Goal: Use online tool/utility: Utilize a website feature to perform a specific function

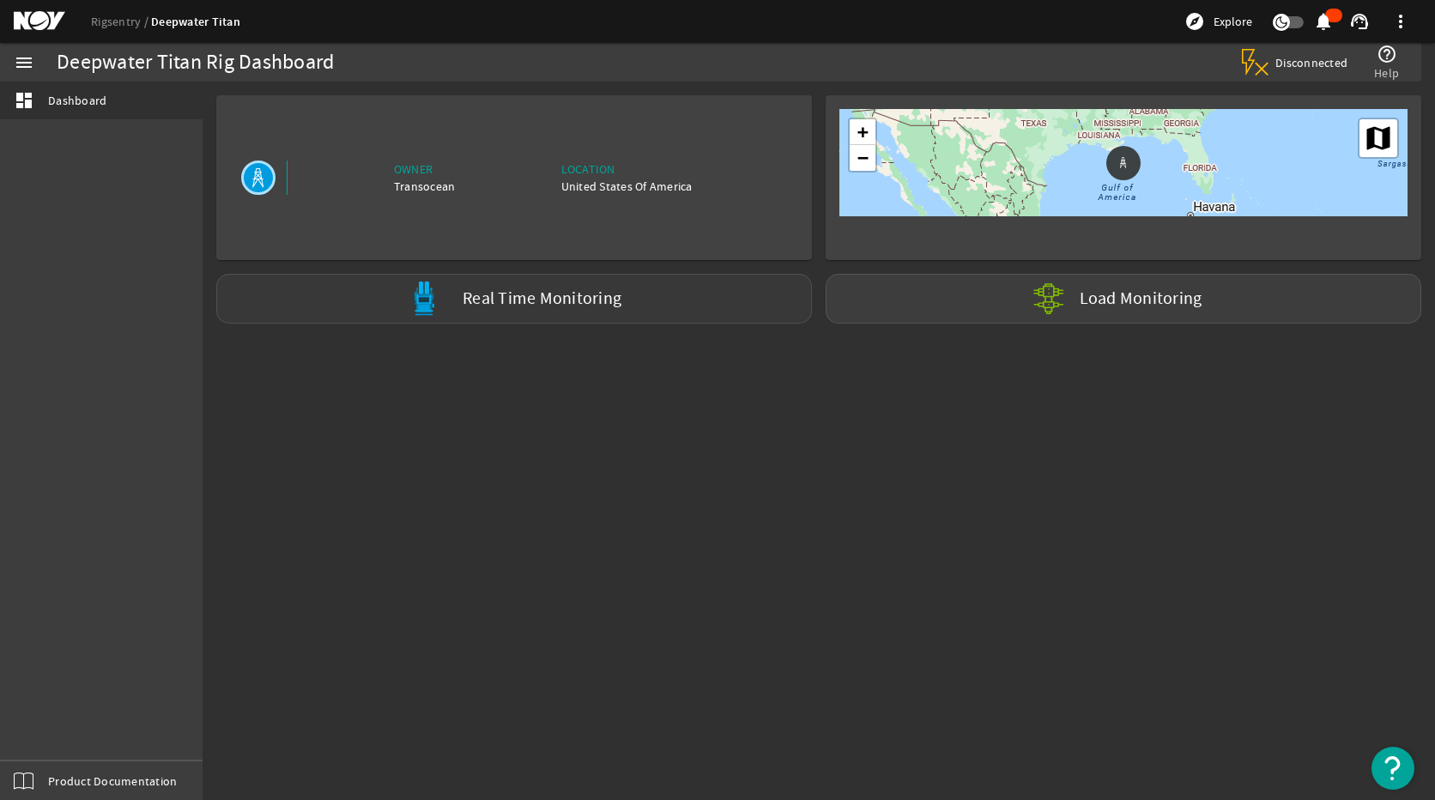
click at [580, 299] on label "Real Time Monitoring" at bounding box center [541, 299] width 159 height 18
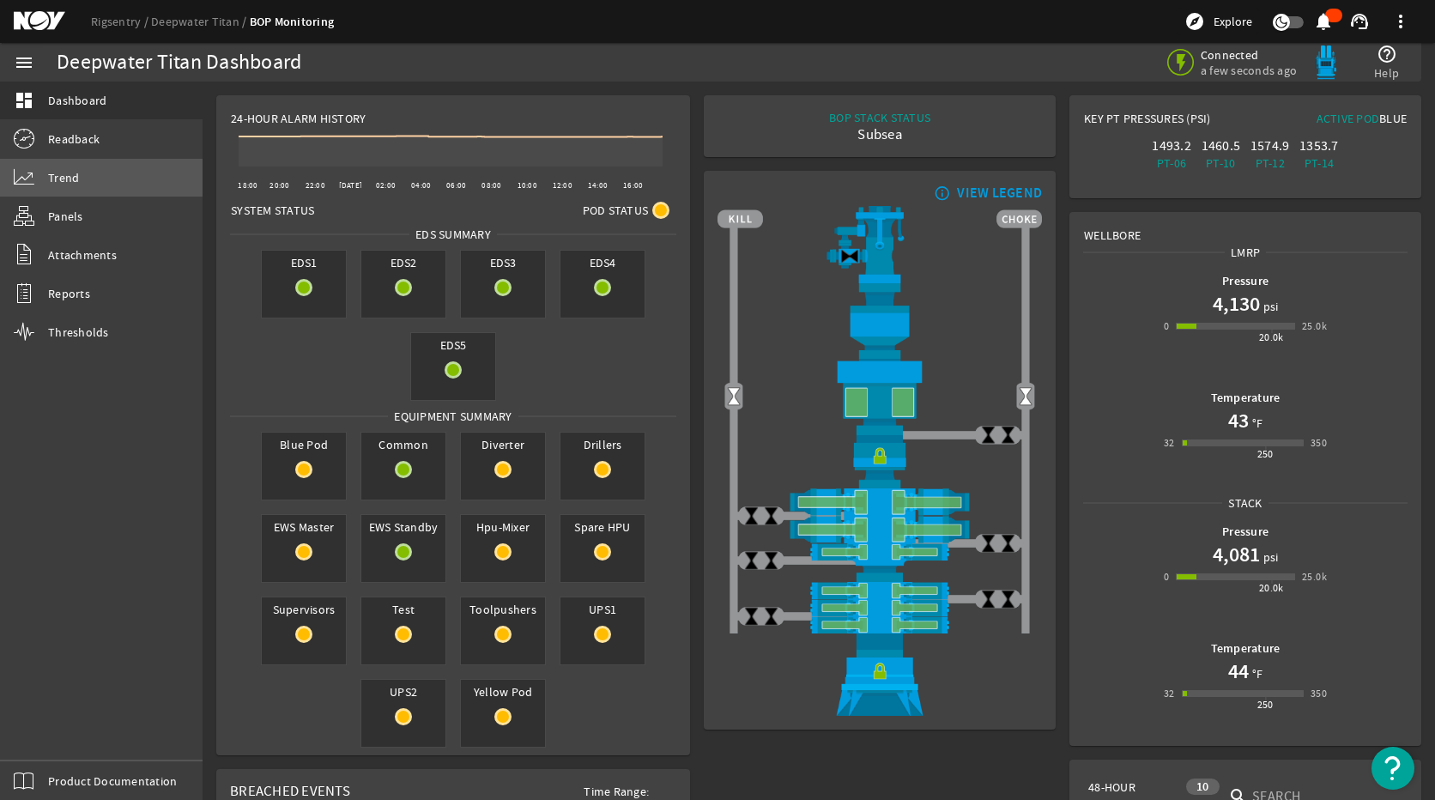
click at [71, 166] on link "Trend" at bounding box center [101, 178] width 202 height 38
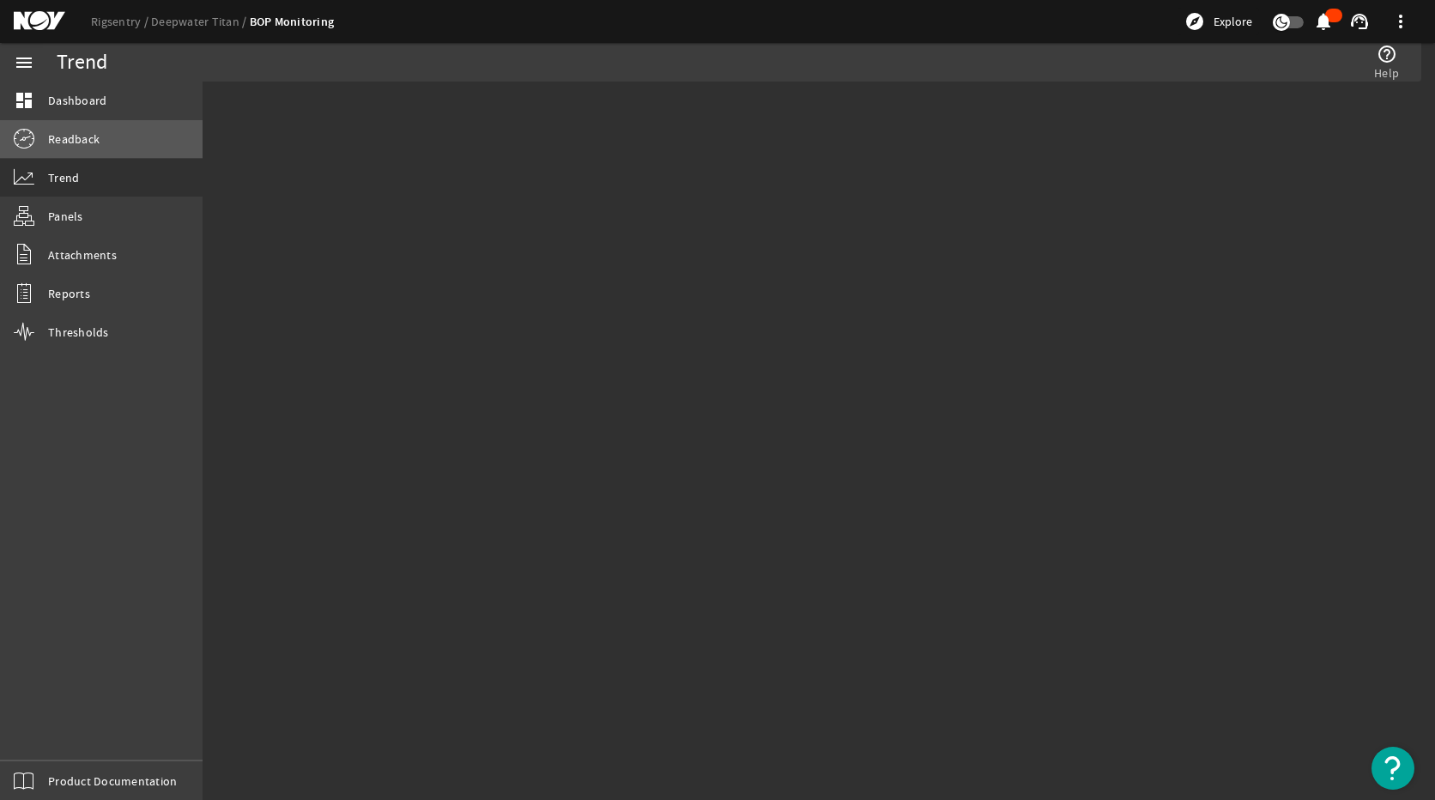
click at [79, 135] on span "Readback" at bounding box center [73, 138] width 51 height 17
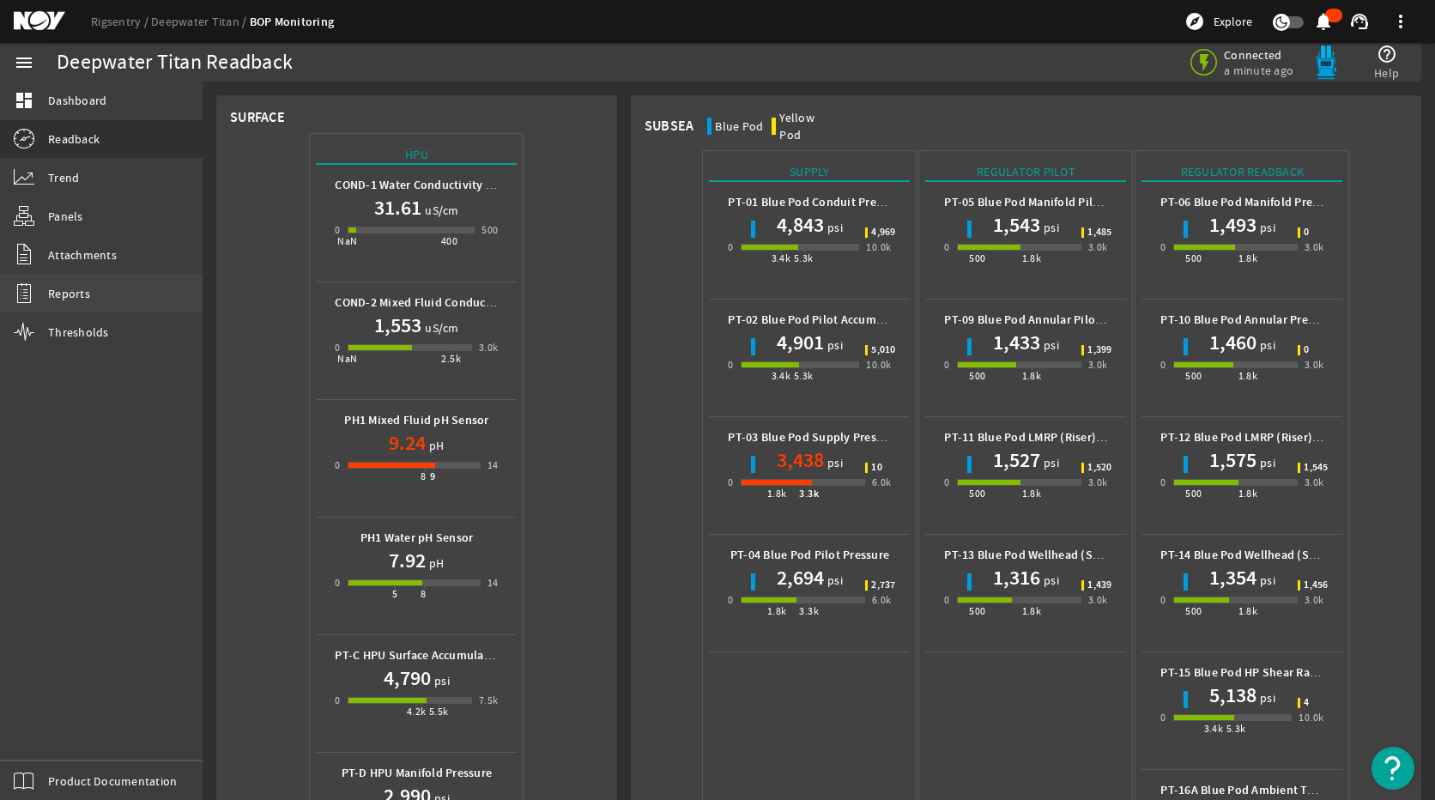
click at [106, 287] on link "Reports" at bounding box center [101, 294] width 202 height 38
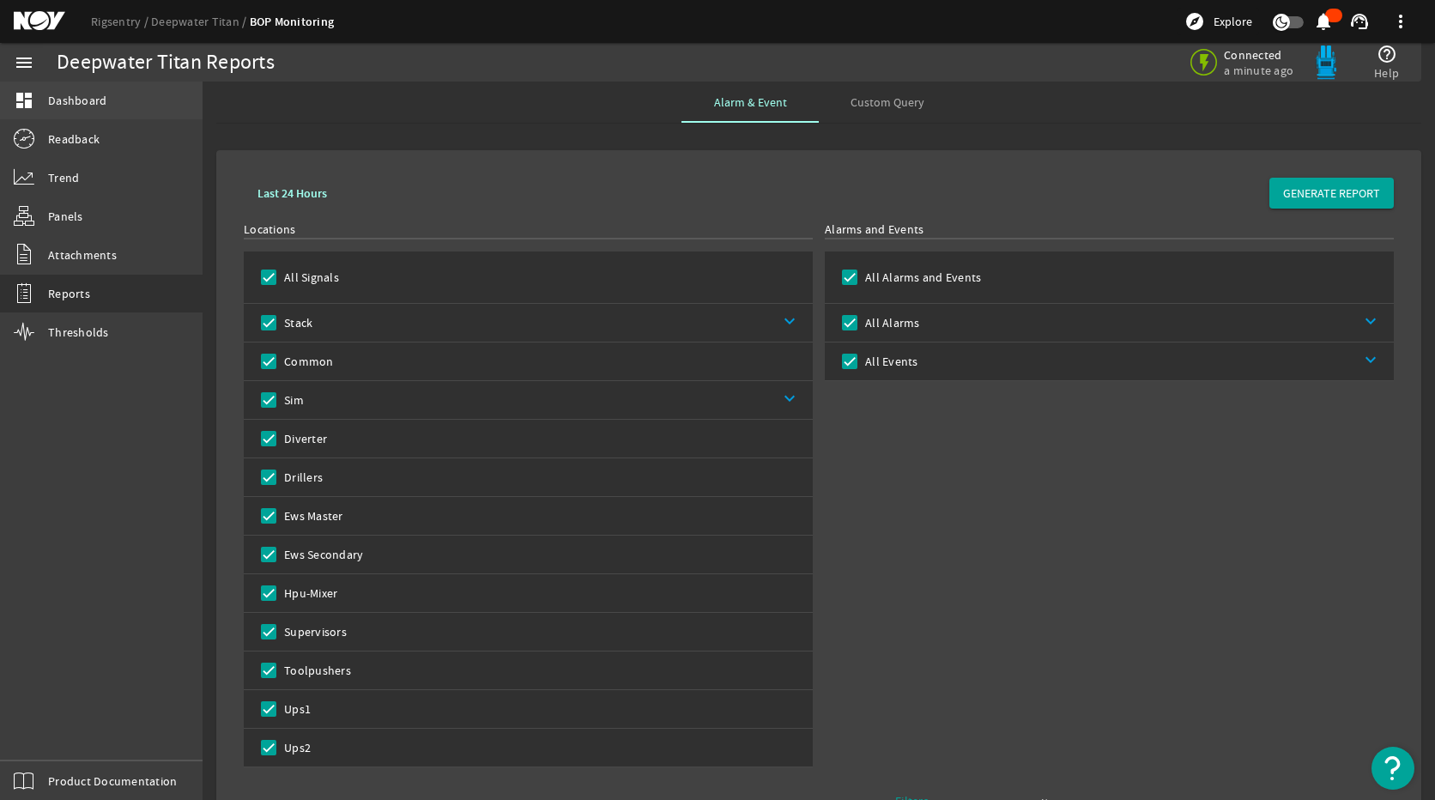
click at [122, 99] on link "dashboard Dashboard" at bounding box center [101, 101] width 202 height 38
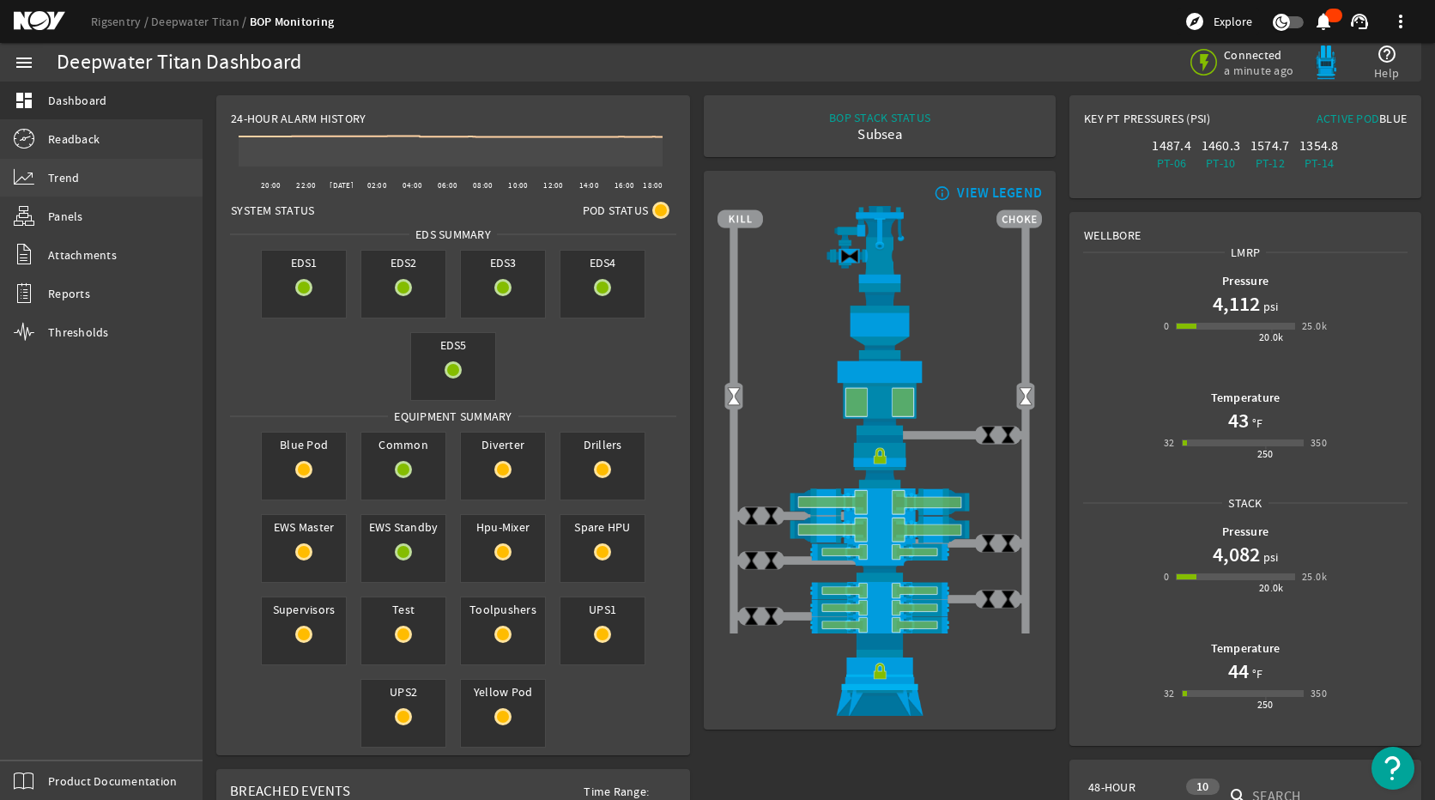
click at [64, 178] on span "Trend" at bounding box center [63, 177] width 31 height 17
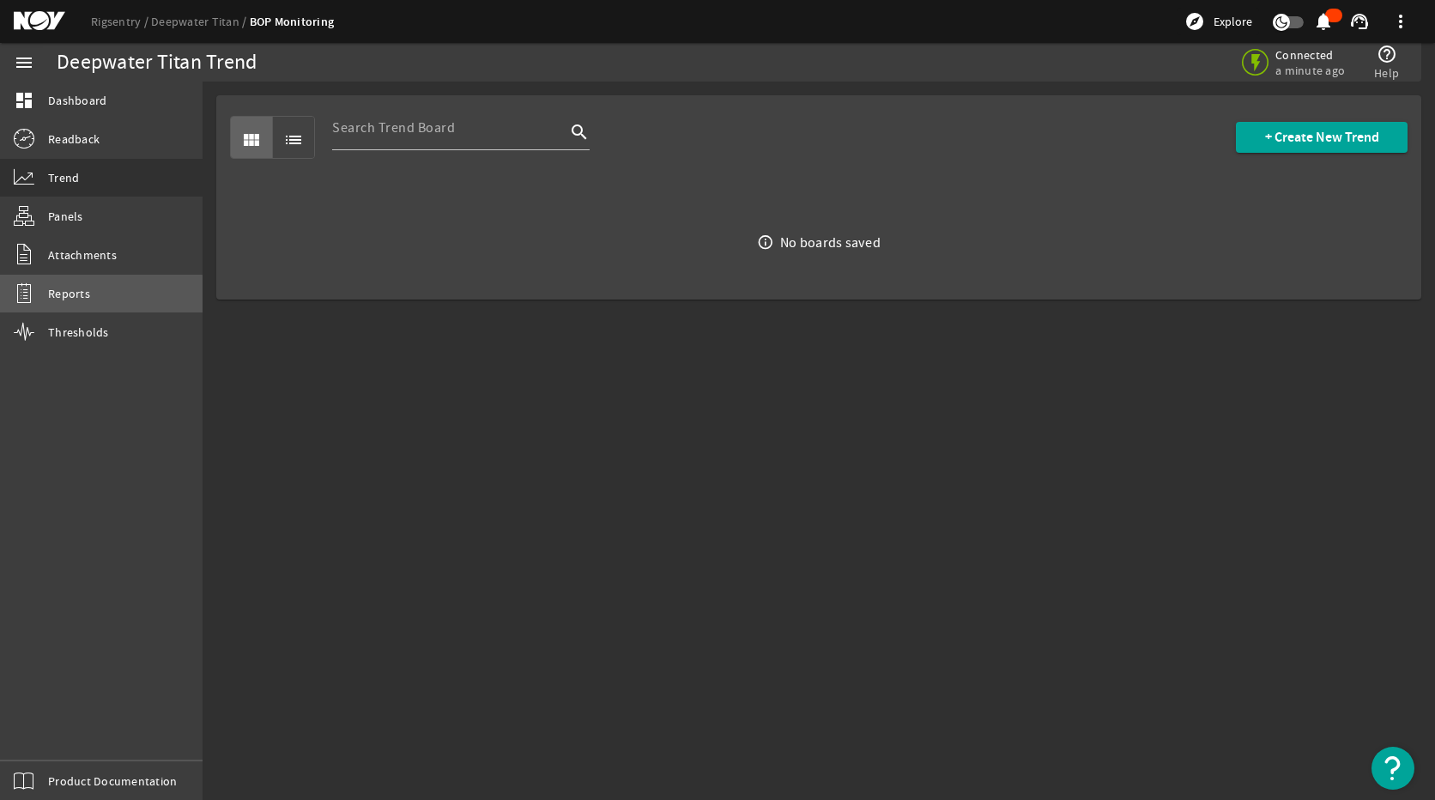
click at [91, 299] on link "Reports" at bounding box center [101, 294] width 202 height 38
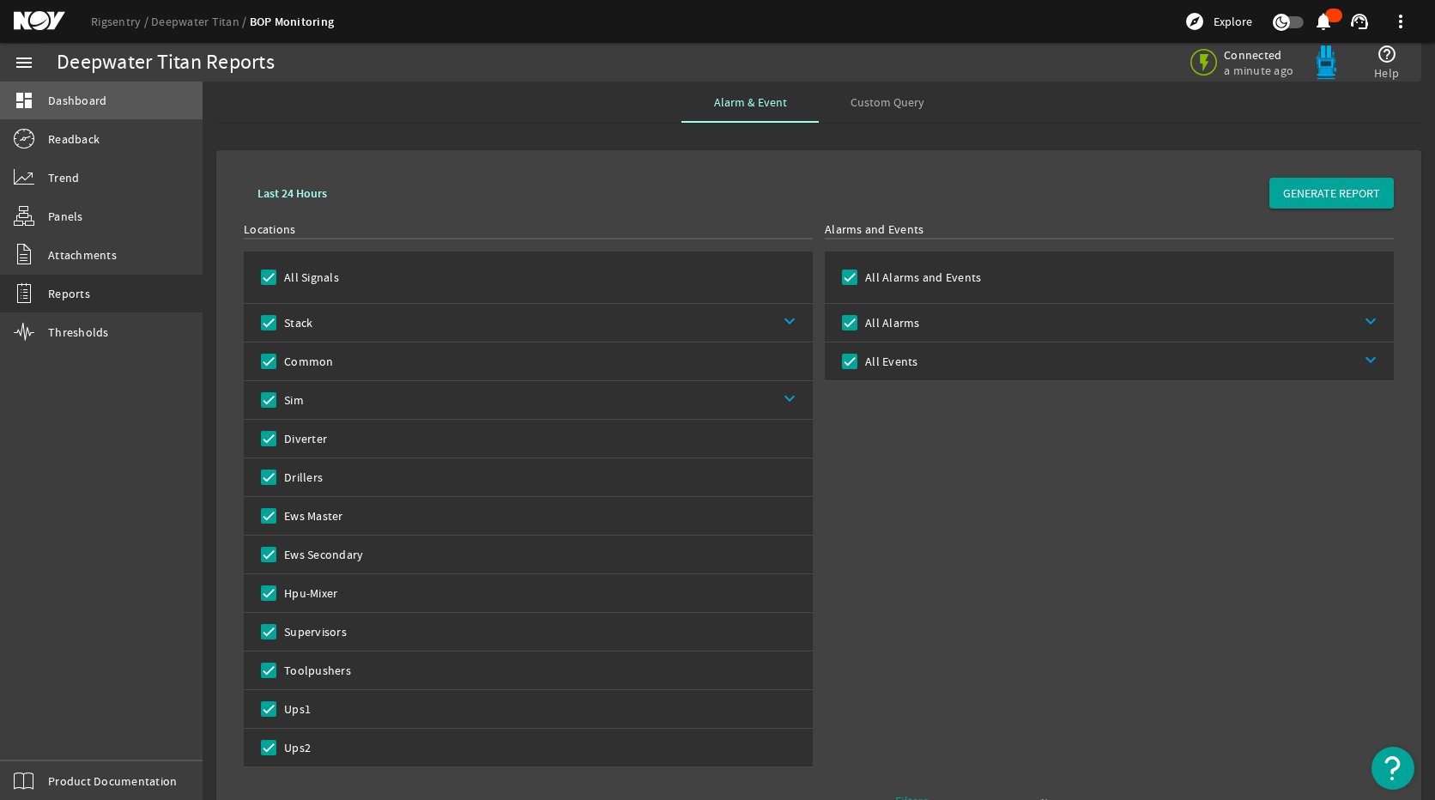
click at [85, 112] on link "dashboard Dashboard" at bounding box center [101, 101] width 202 height 38
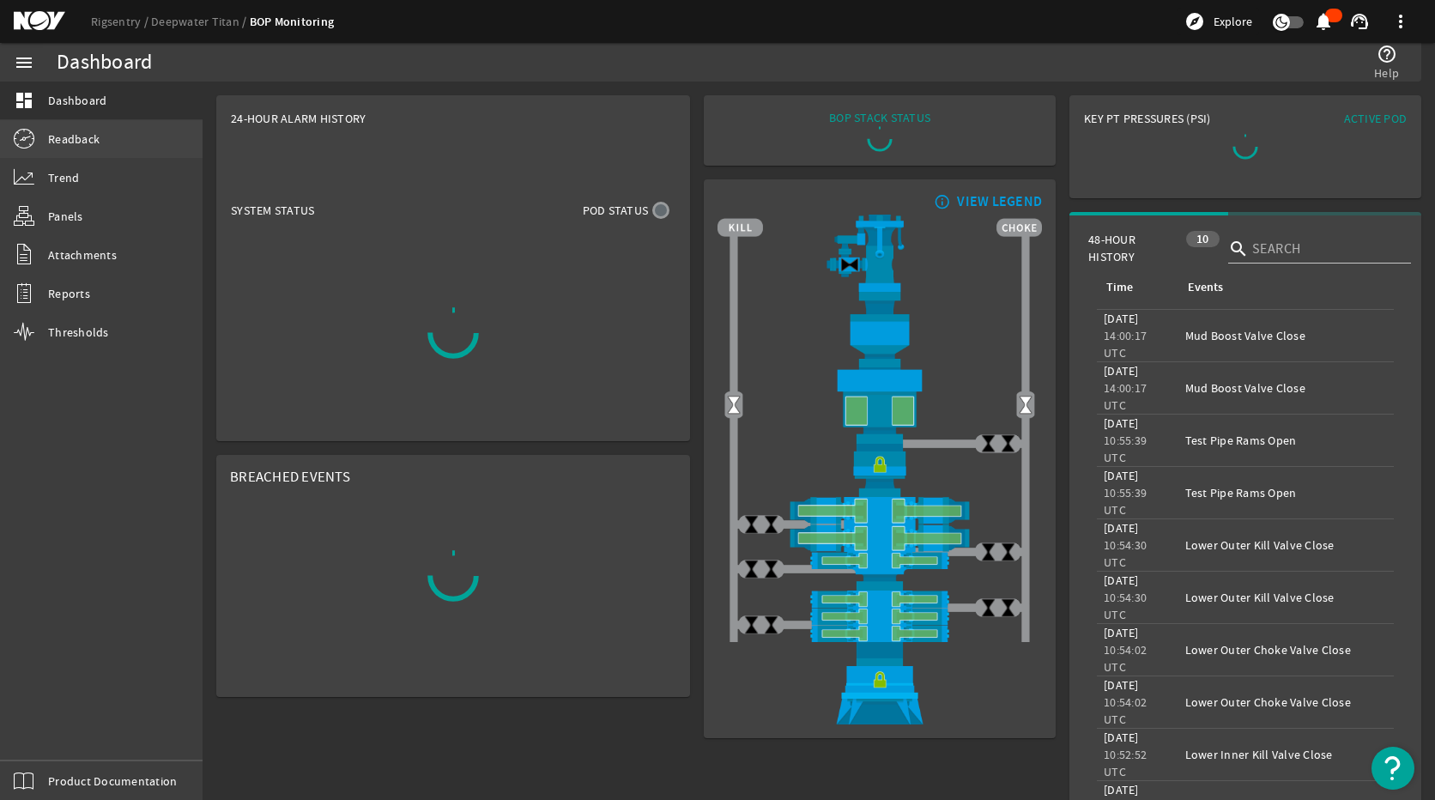
click at [92, 138] on span "Readback" at bounding box center [73, 138] width 51 height 17
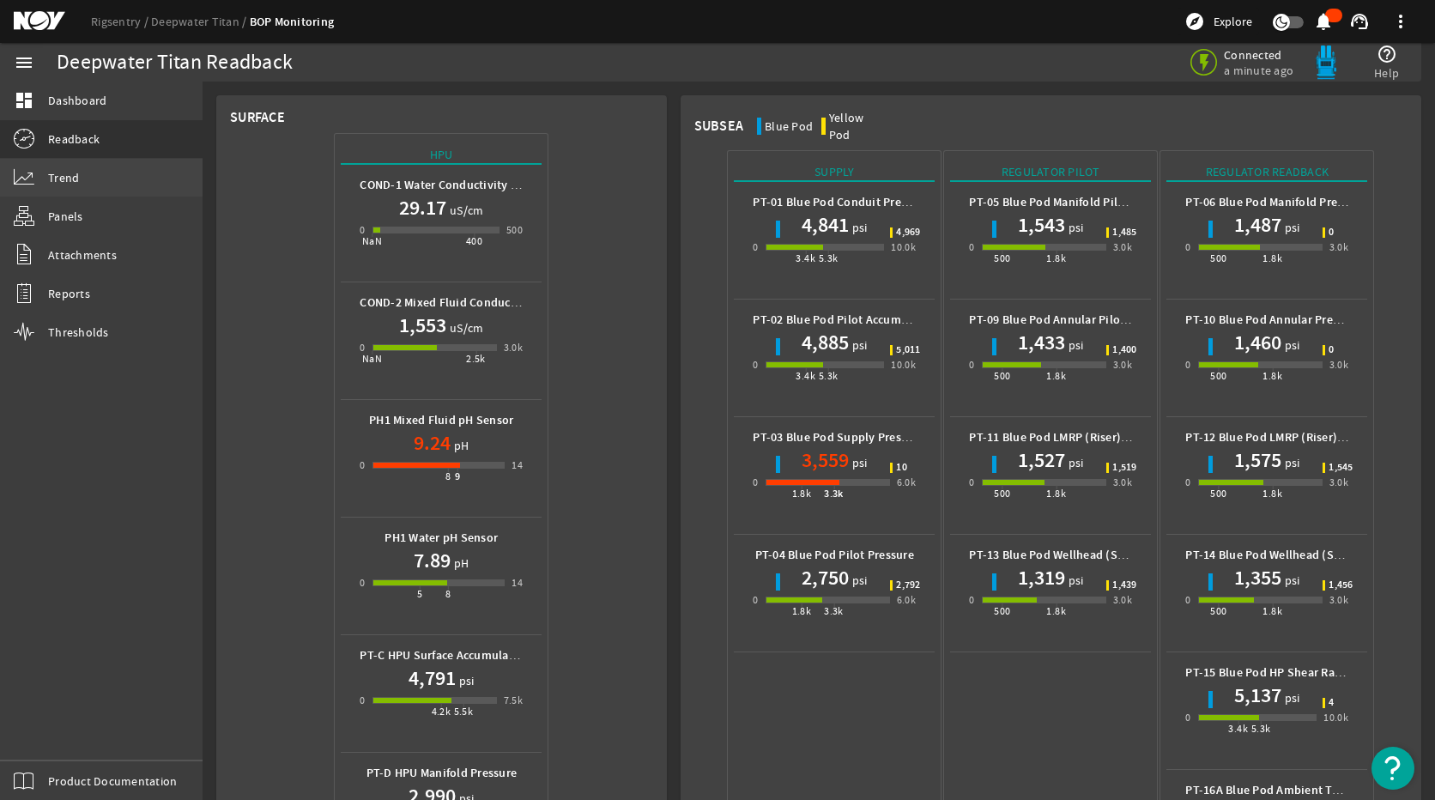
click at [82, 181] on link "Trend" at bounding box center [101, 178] width 202 height 38
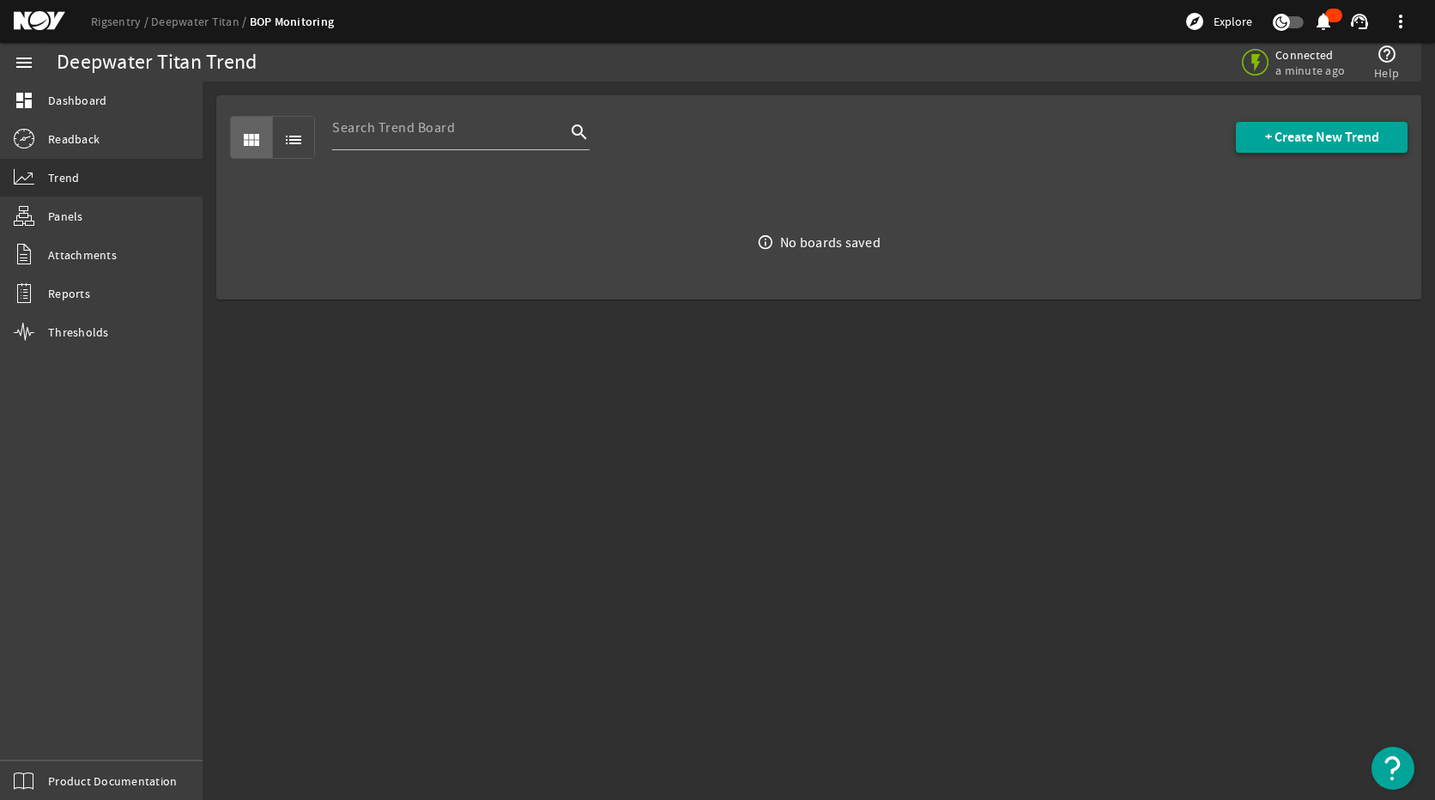
click at [1277, 132] on span "+ Create New Trend" at bounding box center [1322, 137] width 114 height 17
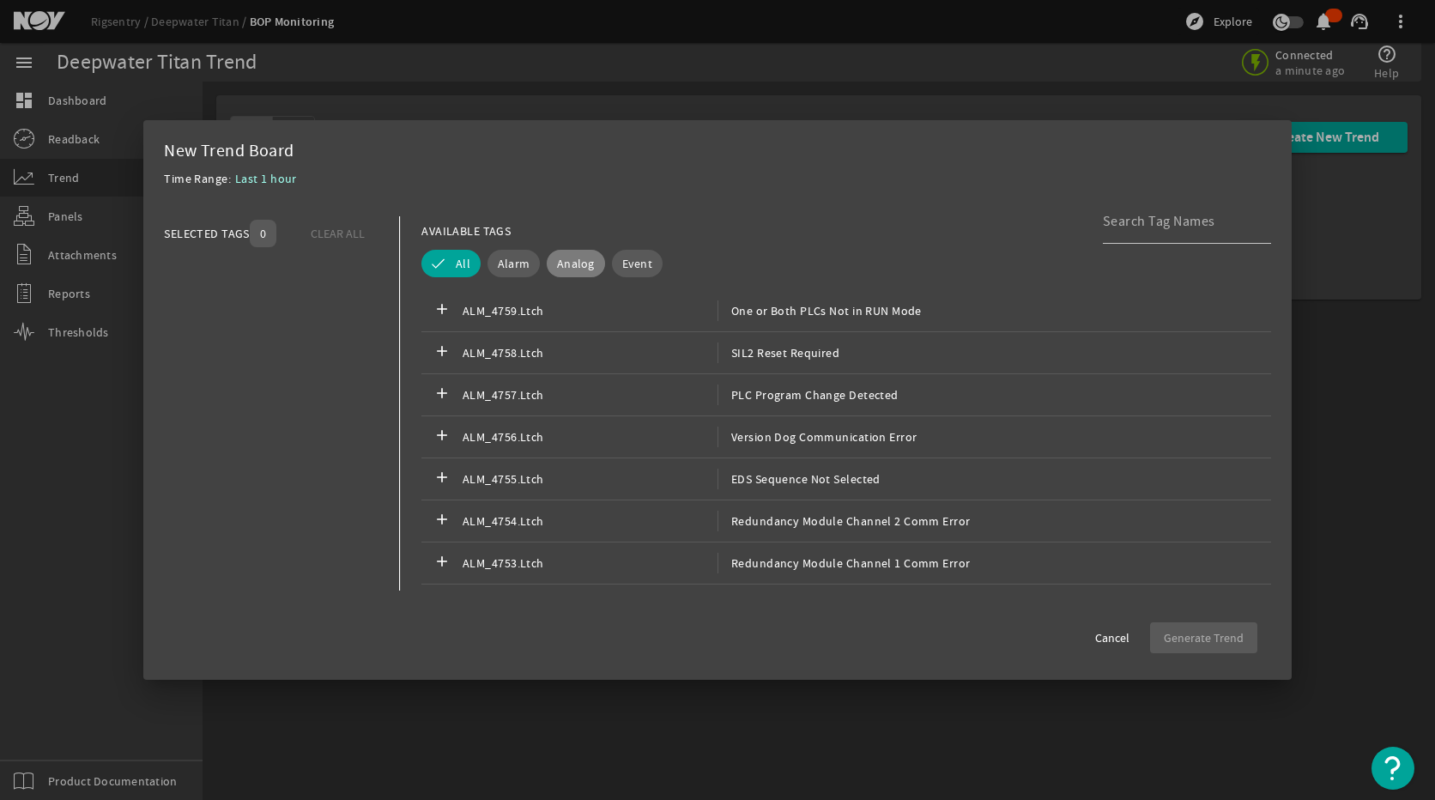
click at [580, 260] on span "Analog" at bounding box center [576, 263] width 38 height 17
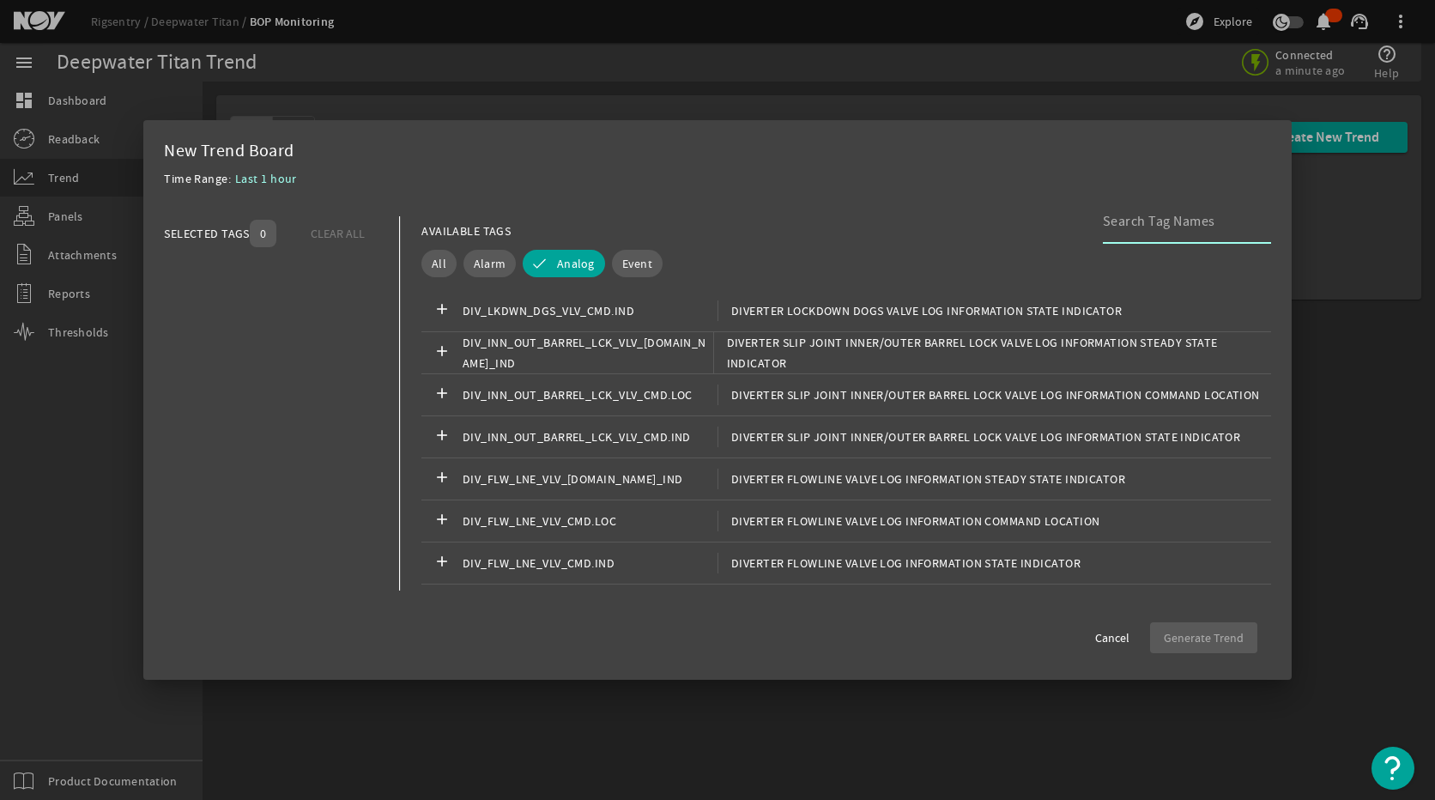
click at [1151, 224] on input at bounding box center [1179, 221] width 154 height 21
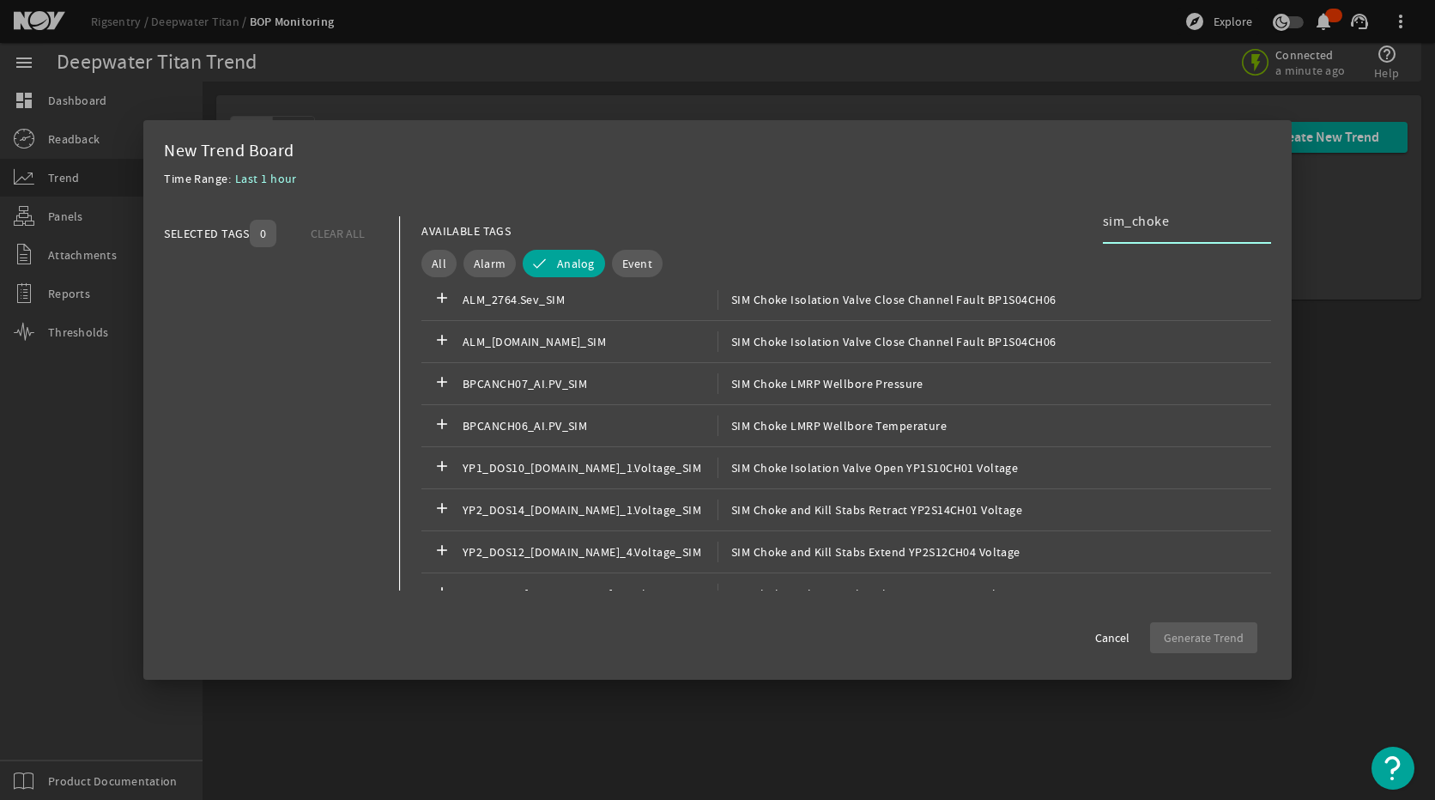
scroll to position [944, 0]
click at [986, 391] on div "add BPCANCH06_AI.PV_SIM SIM Choke LMRP Wellbore Temperature" at bounding box center [845, 386] width 849 height 42
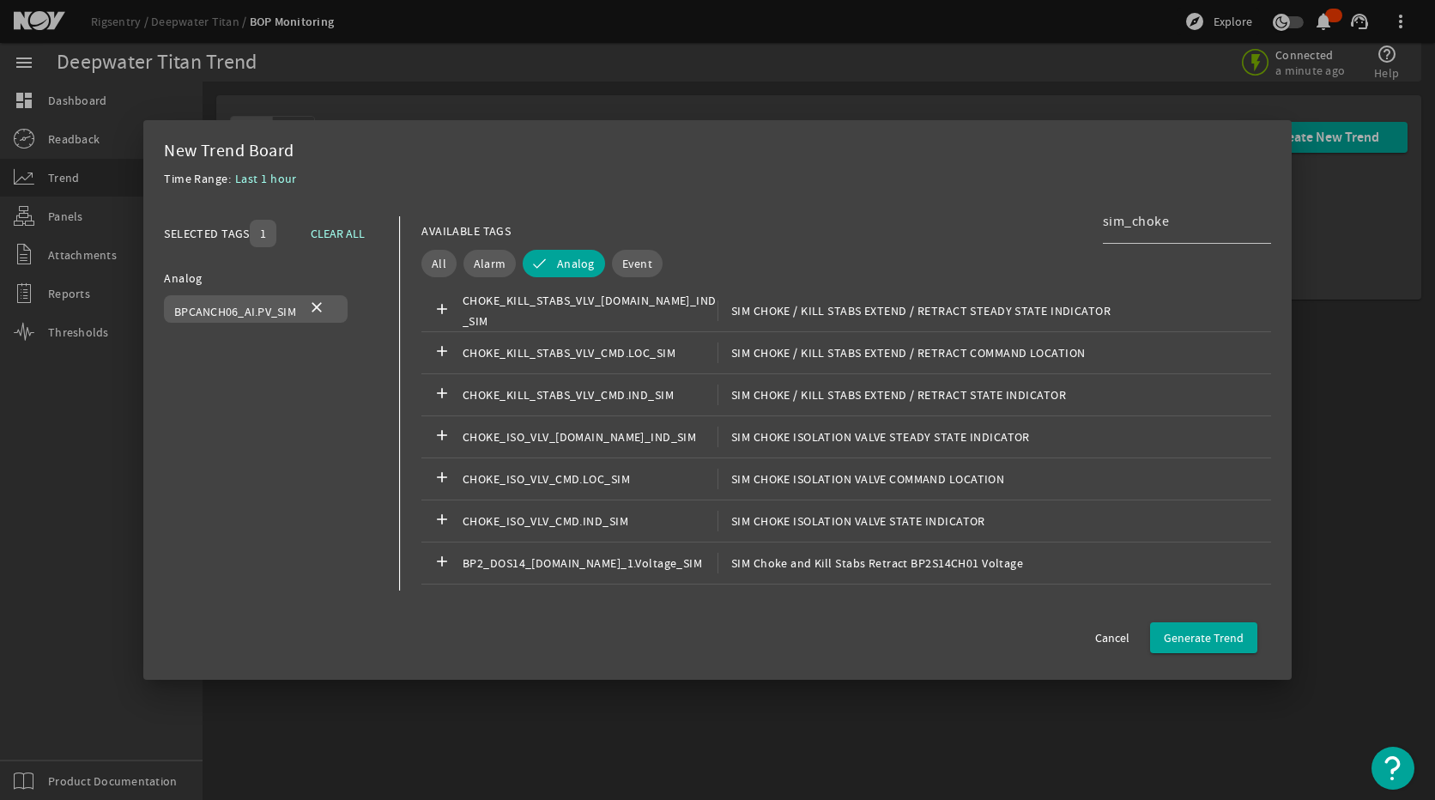
scroll to position [86, 0]
click at [1181, 220] on input "sim_choke" at bounding box center [1179, 221] width 154 height 21
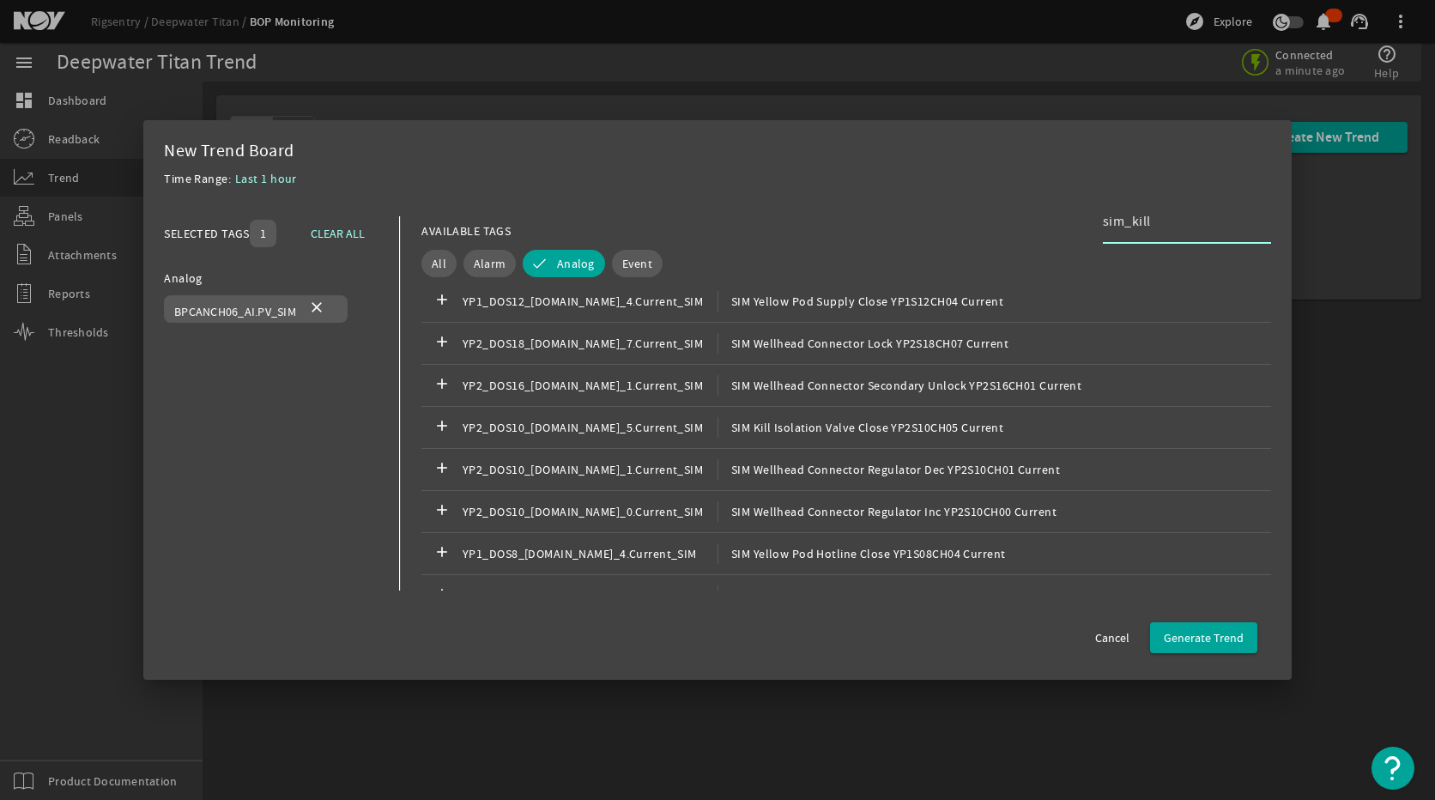
scroll to position [848, 0]
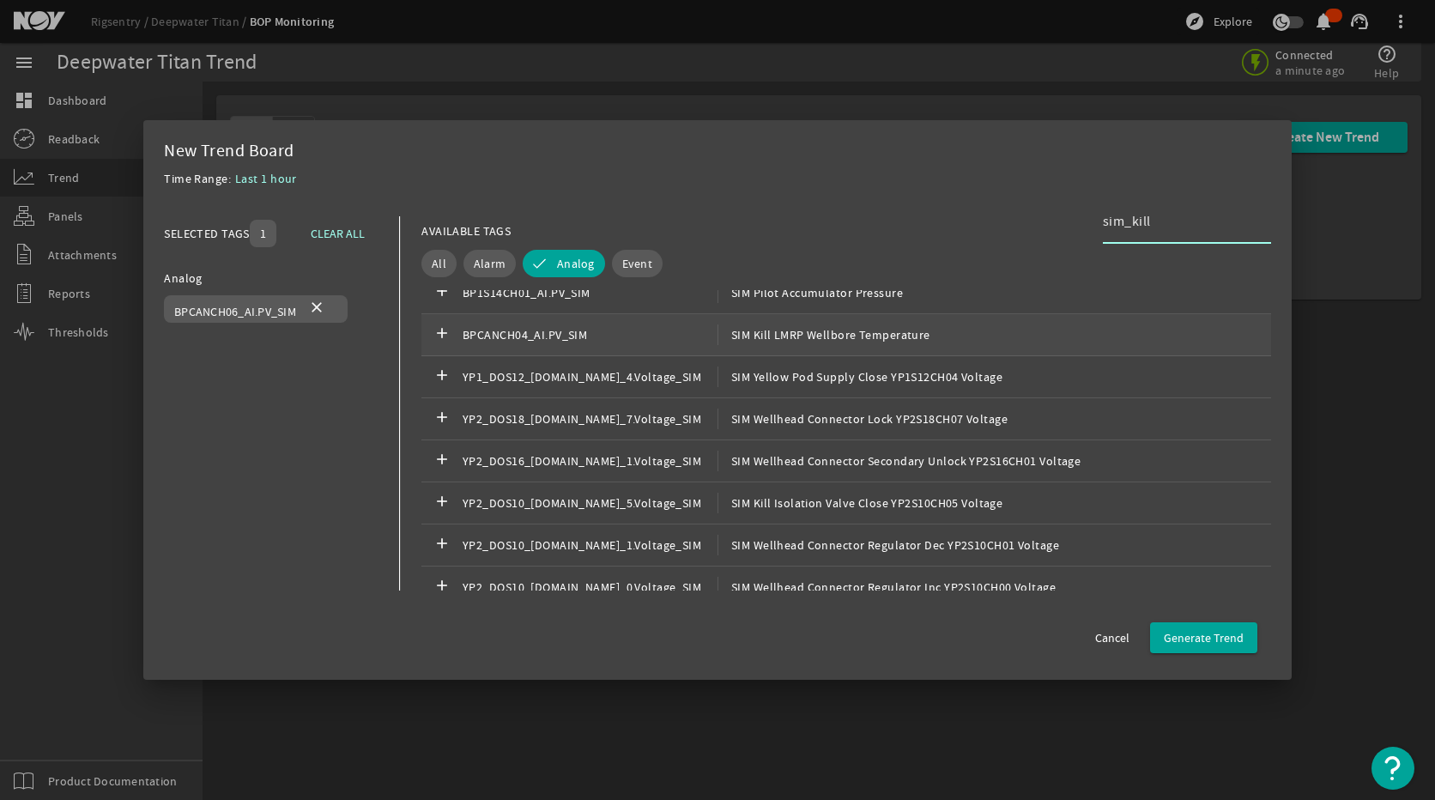
type input "sim_kill"
click at [737, 331] on span "SIM Kill LMRP Wellbore Temperature" at bounding box center [823, 334] width 213 height 21
click at [1219, 642] on span "Generate Trend" at bounding box center [1203, 637] width 80 height 17
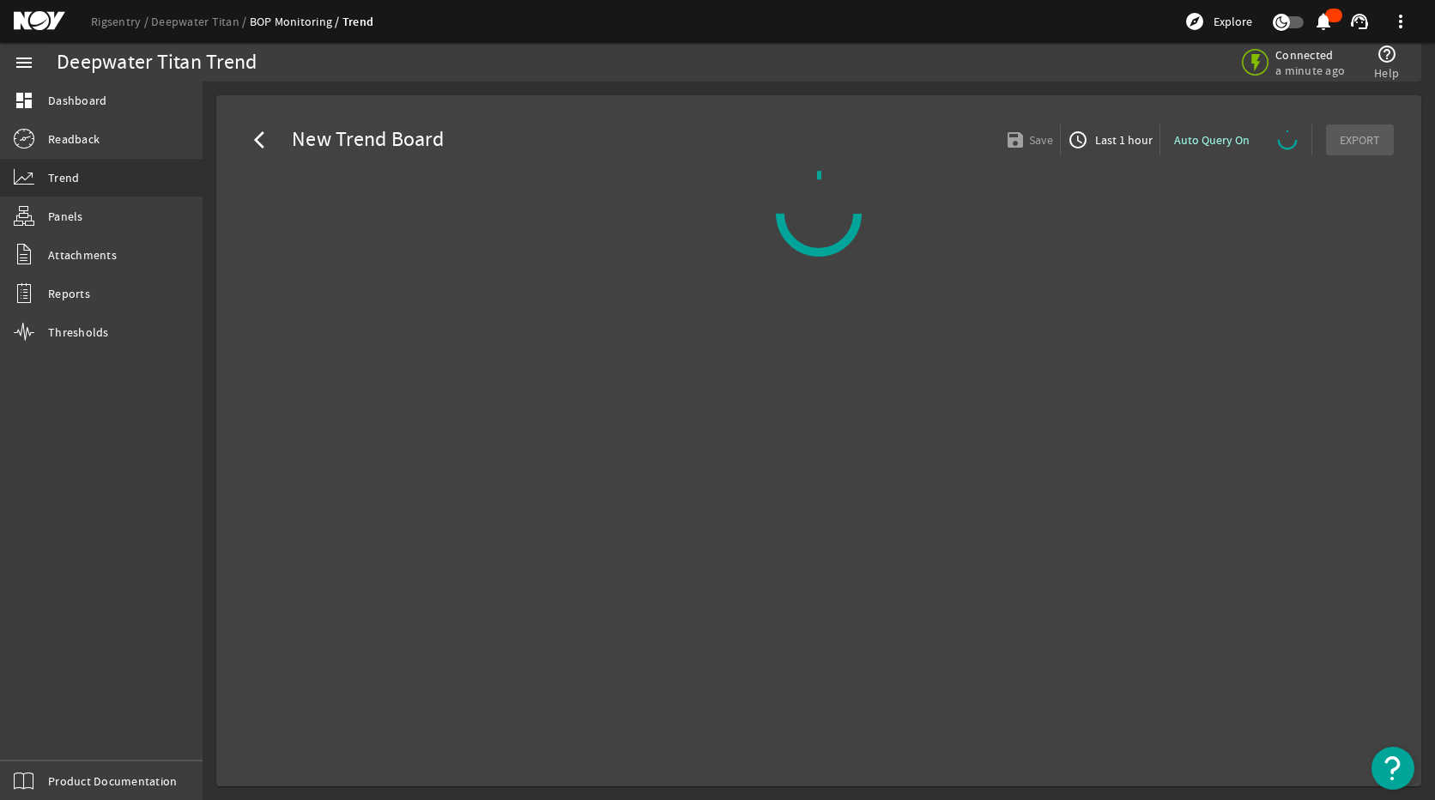
select select "ALL"
